Goal: Check status: Check status

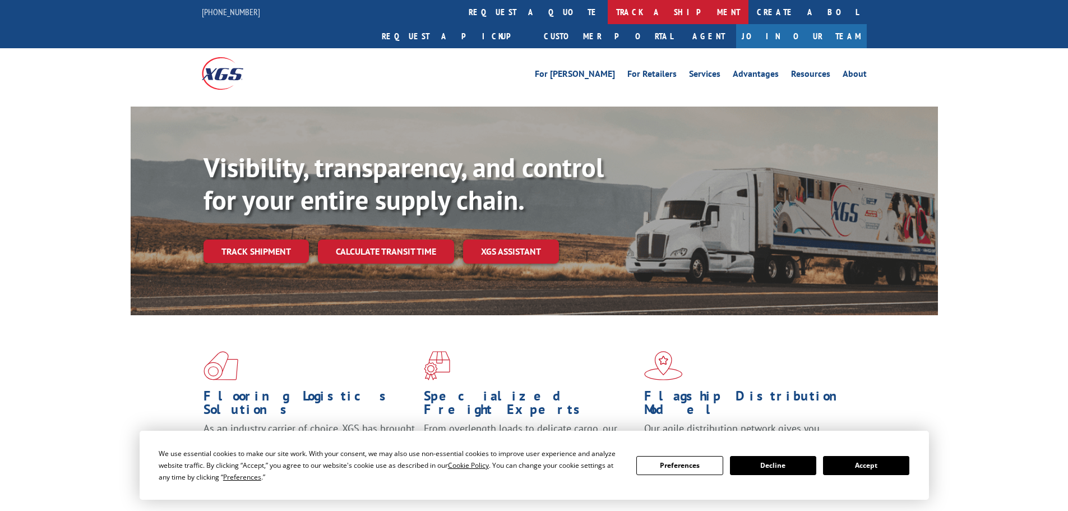
click at [608, 12] on link "track a shipment" at bounding box center [678, 12] width 141 height 24
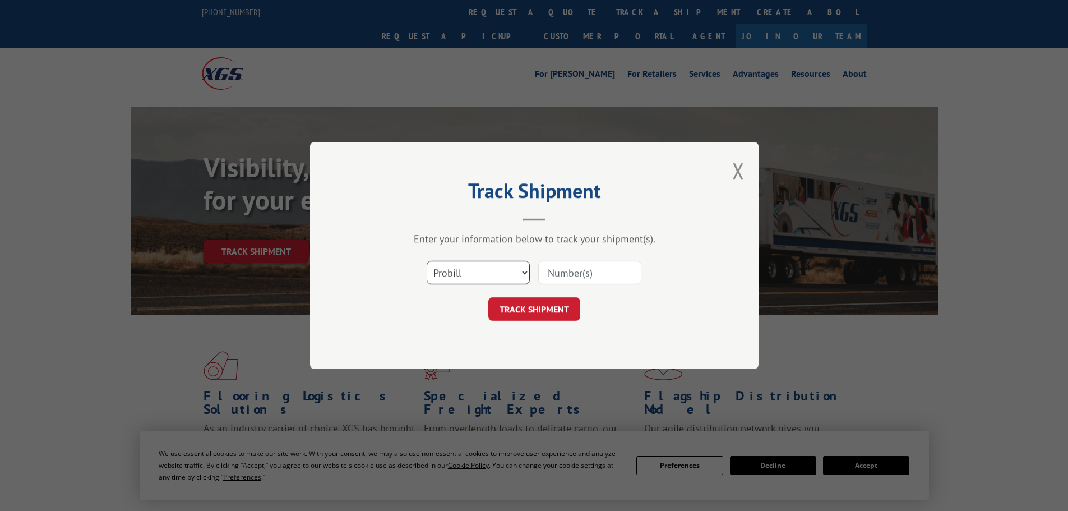
click at [504, 269] on select "Select category... Probill BOL PO" at bounding box center [478, 273] width 103 height 24
click at [427, 261] on select "Select category... Probill BOL PO" at bounding box center [478, 273] width 103 height 24
click at [488, 265] on select "Select category... Probill BOL PO" at bounding box center [478, 273] width 103 height 24
select select "bol"
click at [427, 261] on select "Select category... Probill BOL PO" at bounding box center [478, 273] width 103 height 24
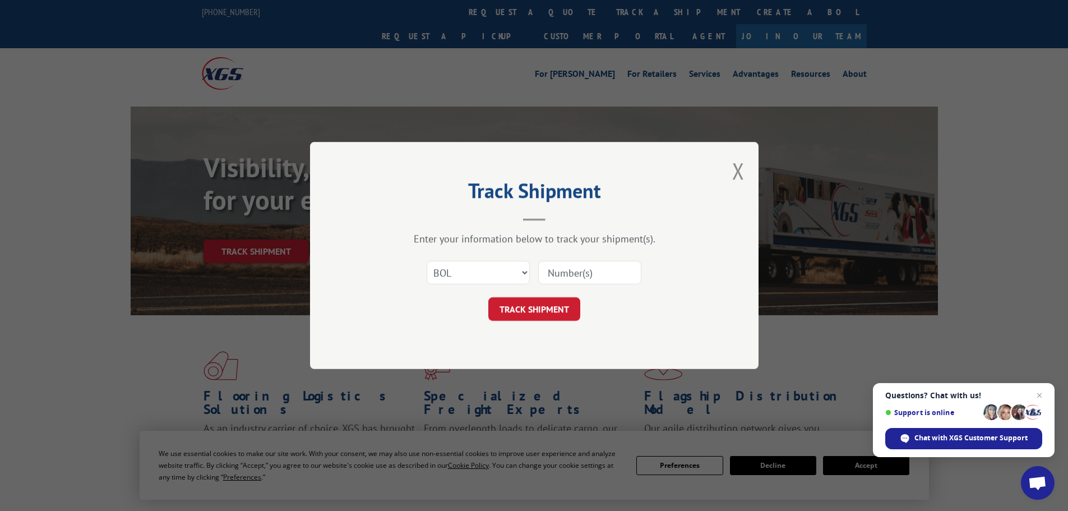
click at [547, 271] on input at bounding box center [589, 273] width 103 height 24
paste input "7041839"
type input "7041839"
click at [523, 316] on button "TRACK SHIPMENT" at bounding box center [534, 309] width 92 height 24
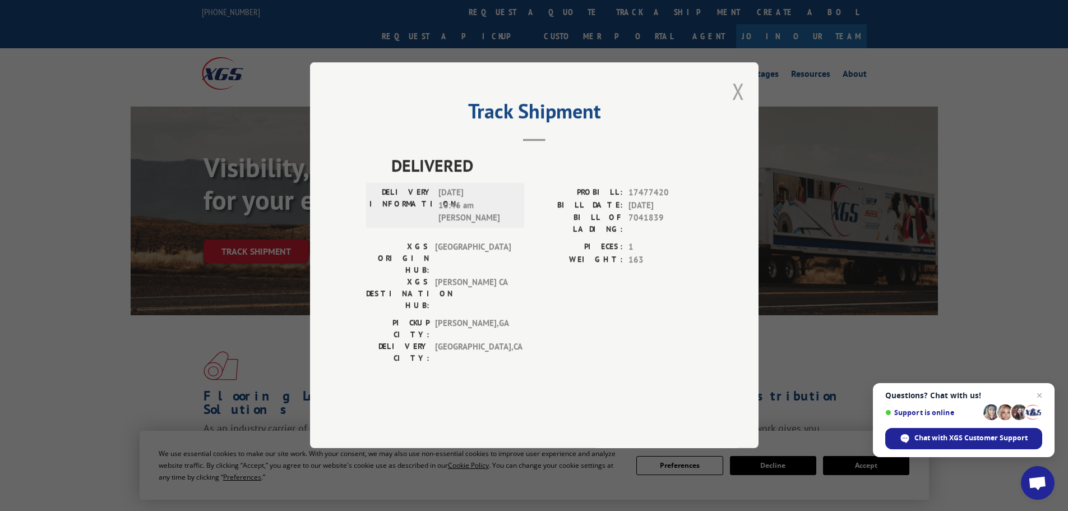
click at [740, 106] on button "Close modal" at bounding box center [738, 91] width 12 height 30
